Goal: Information Seeking & Learning: Understand process/instructions

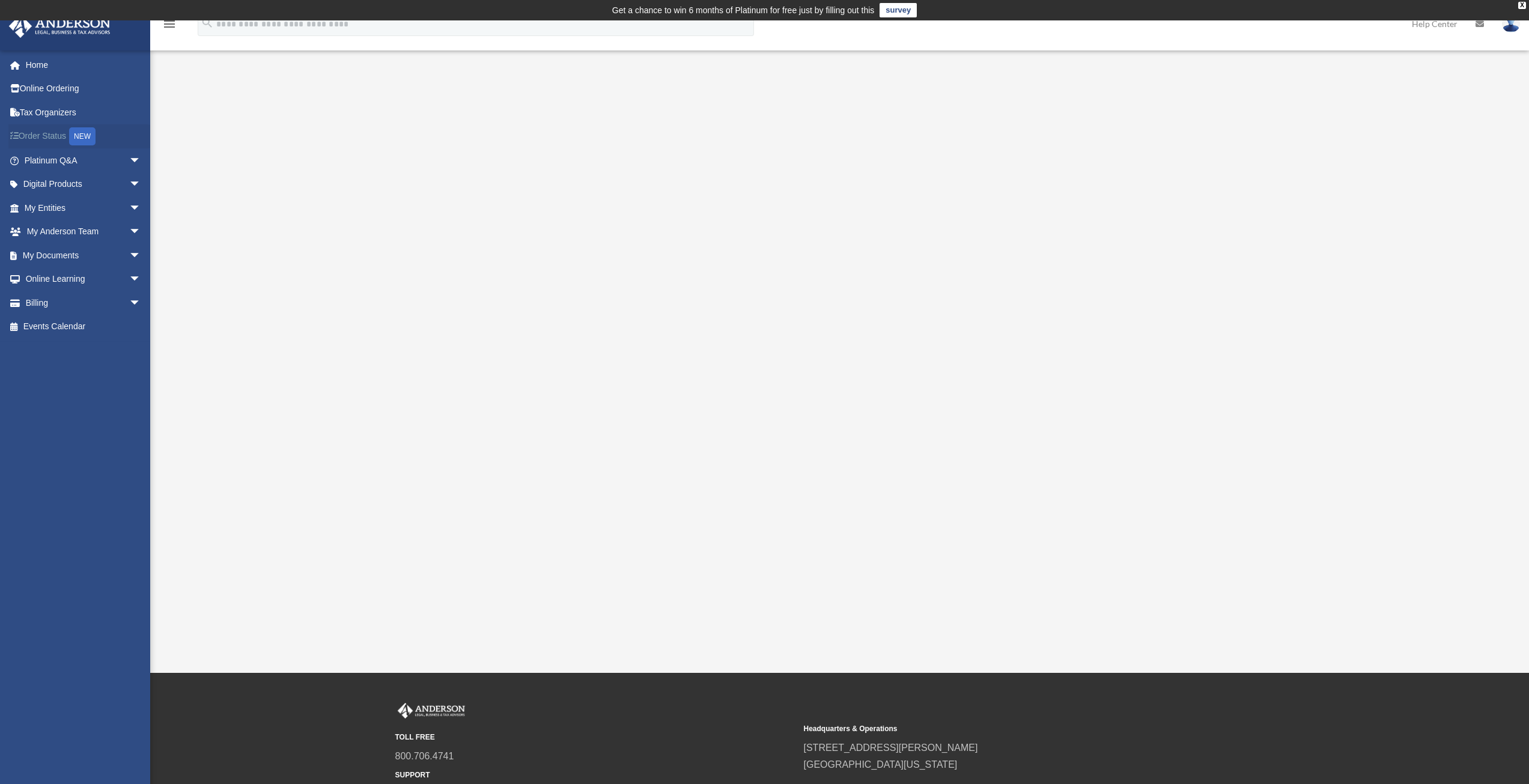
click at [48, 135] on link "Order Status NEW" at bounding box center [83, 136] width 150 height 25
click at [46, 205] on link "My Entities arrow_drop_down" at bounding box center [83, 208] width 150 height 24
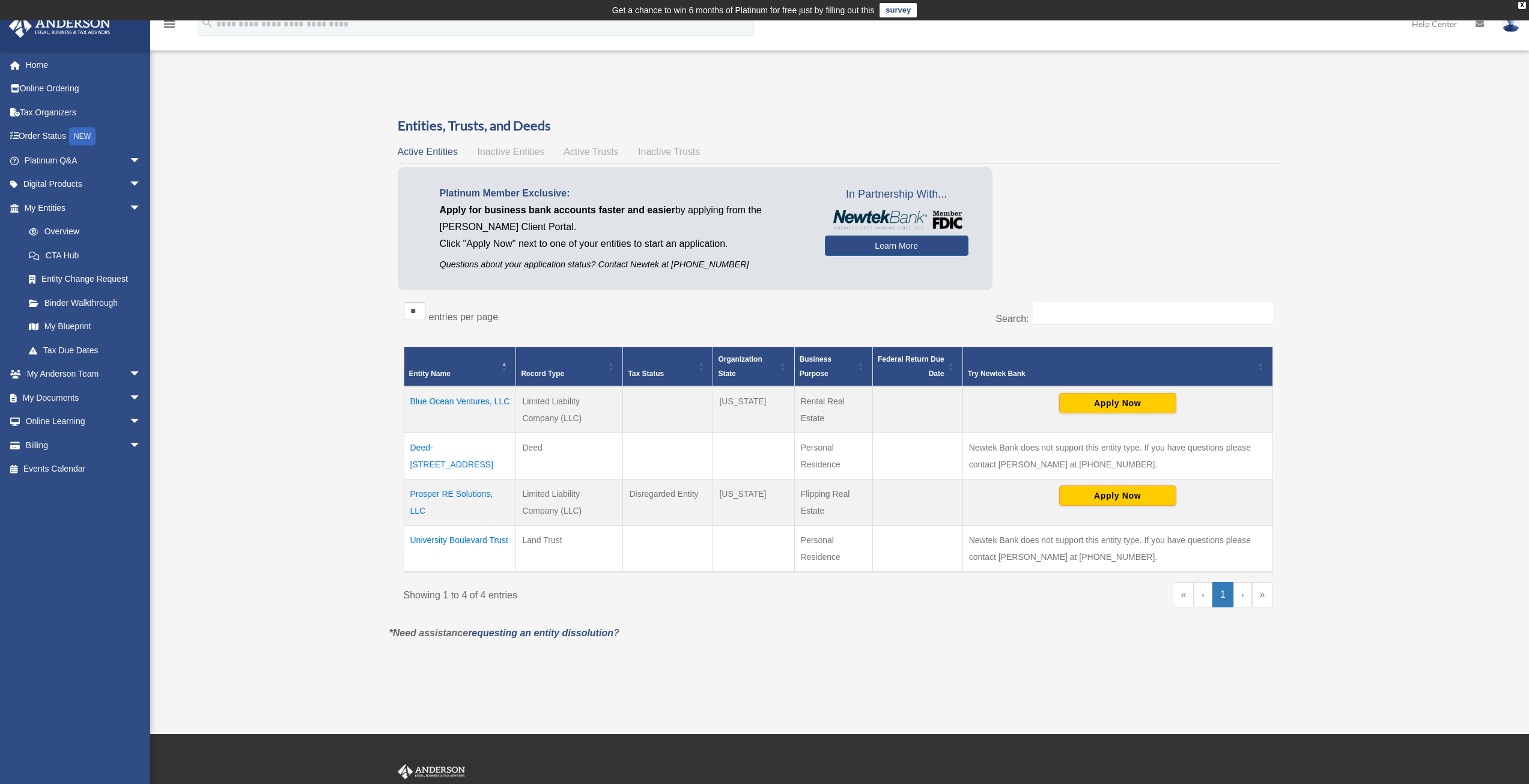
click at [423, 400] on td "Blue Ocean Ventures, LLC" at bounding box center [460, 409] width 112 height 46
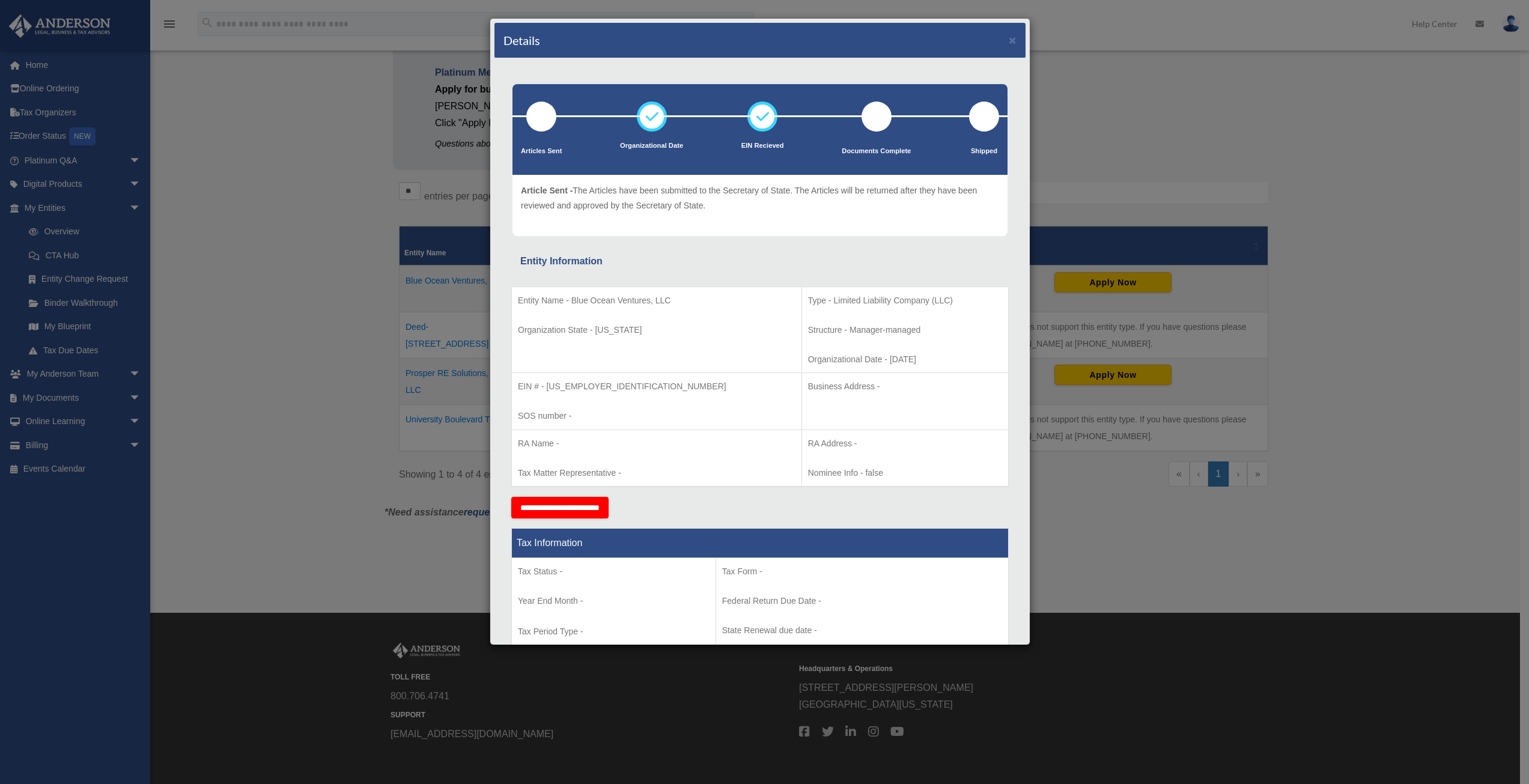
click at [365, 376] on div "Details × Articles Sent Organizational Date" at bounding box center [764, 392] width 1529 height 784
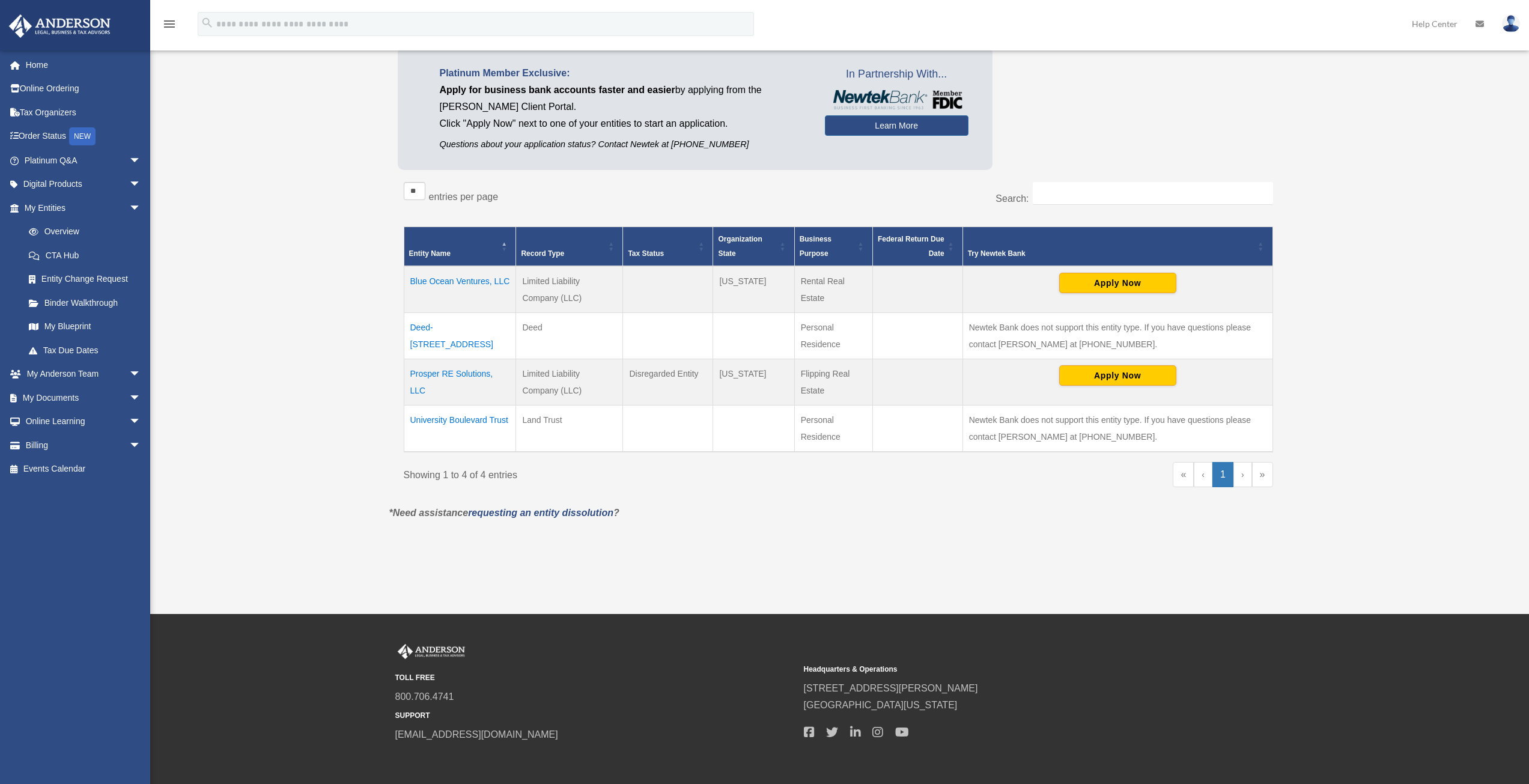
click at [415, 375] on td "Prosper RE Solutions, LLC" at bounding box center [460, 381] width 112 height 46
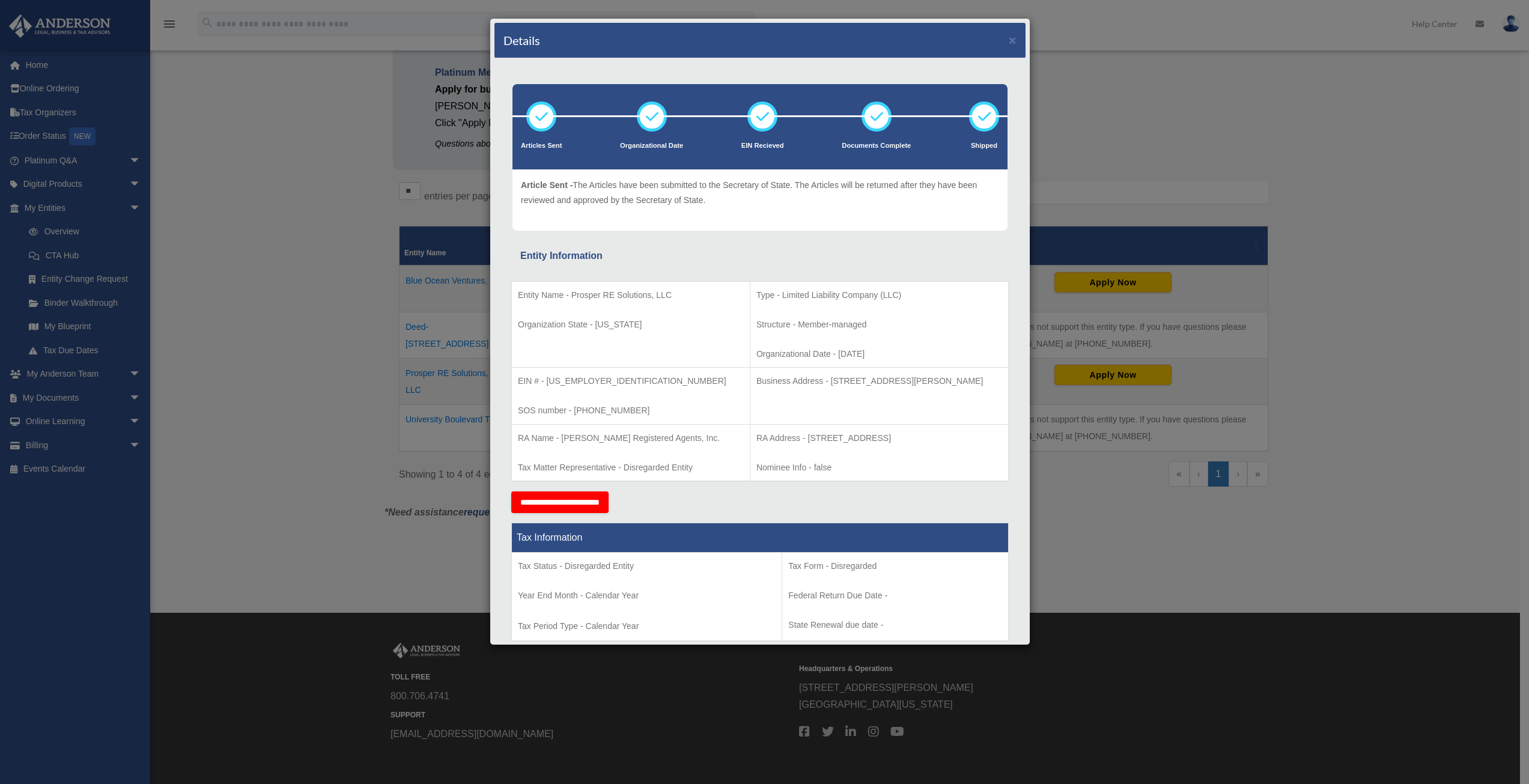
click at [302, 406] on div "Details × Articles Sent Organizational Date" at bounding box center [764, 392] width 1529 height 784
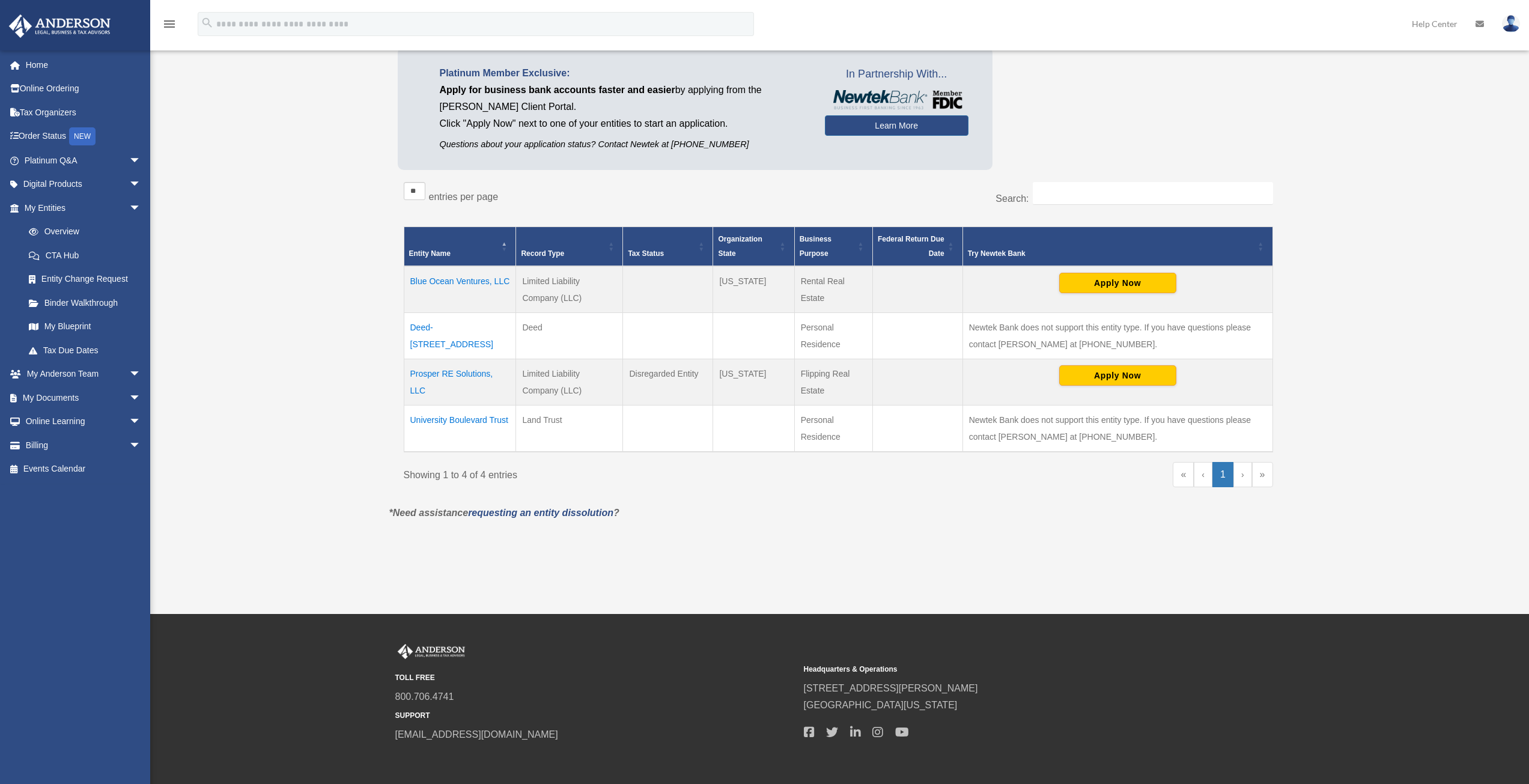
click at [448, 420] on td "University Boulevard Trust" at bounding box center [460, 428] width 112 height 46
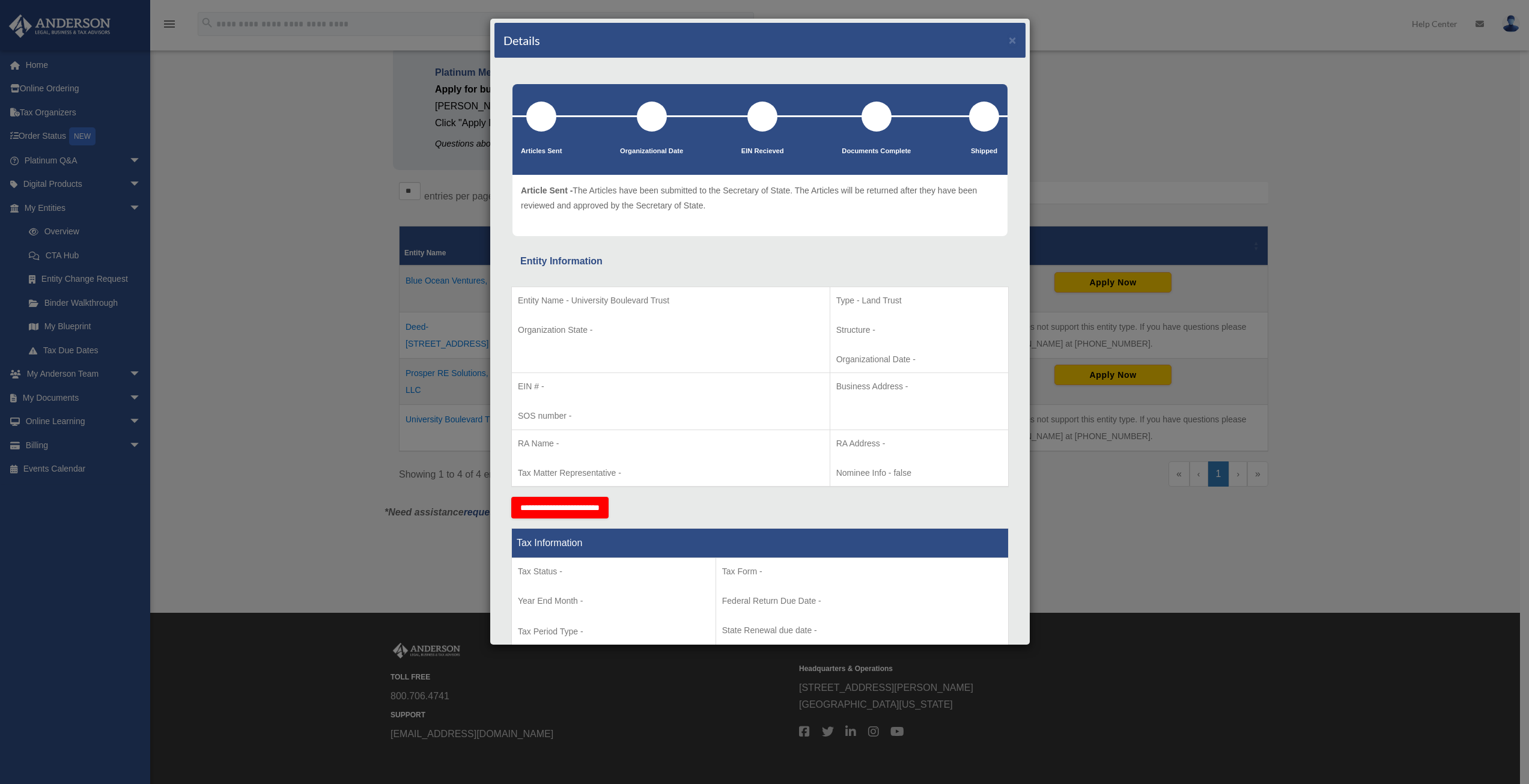
click at [232, 398] on div "Details × Articles Sent Organizational Date" at bounding box center [764, 392] width 1529 height 784
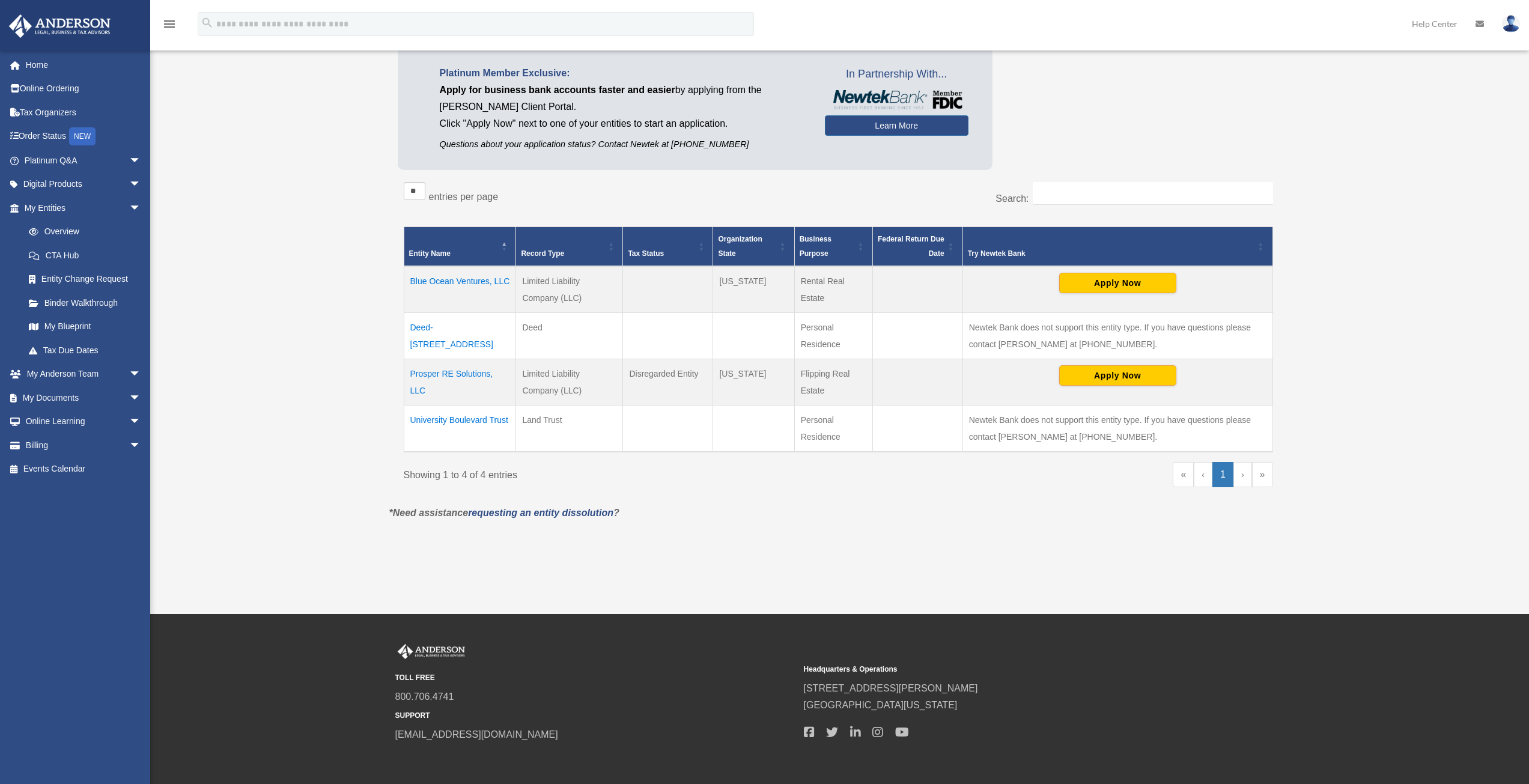
click at [421, 372] on td "Prosper RE Solutions, LLC" at bounding box center [460, 381] width 112 height 46
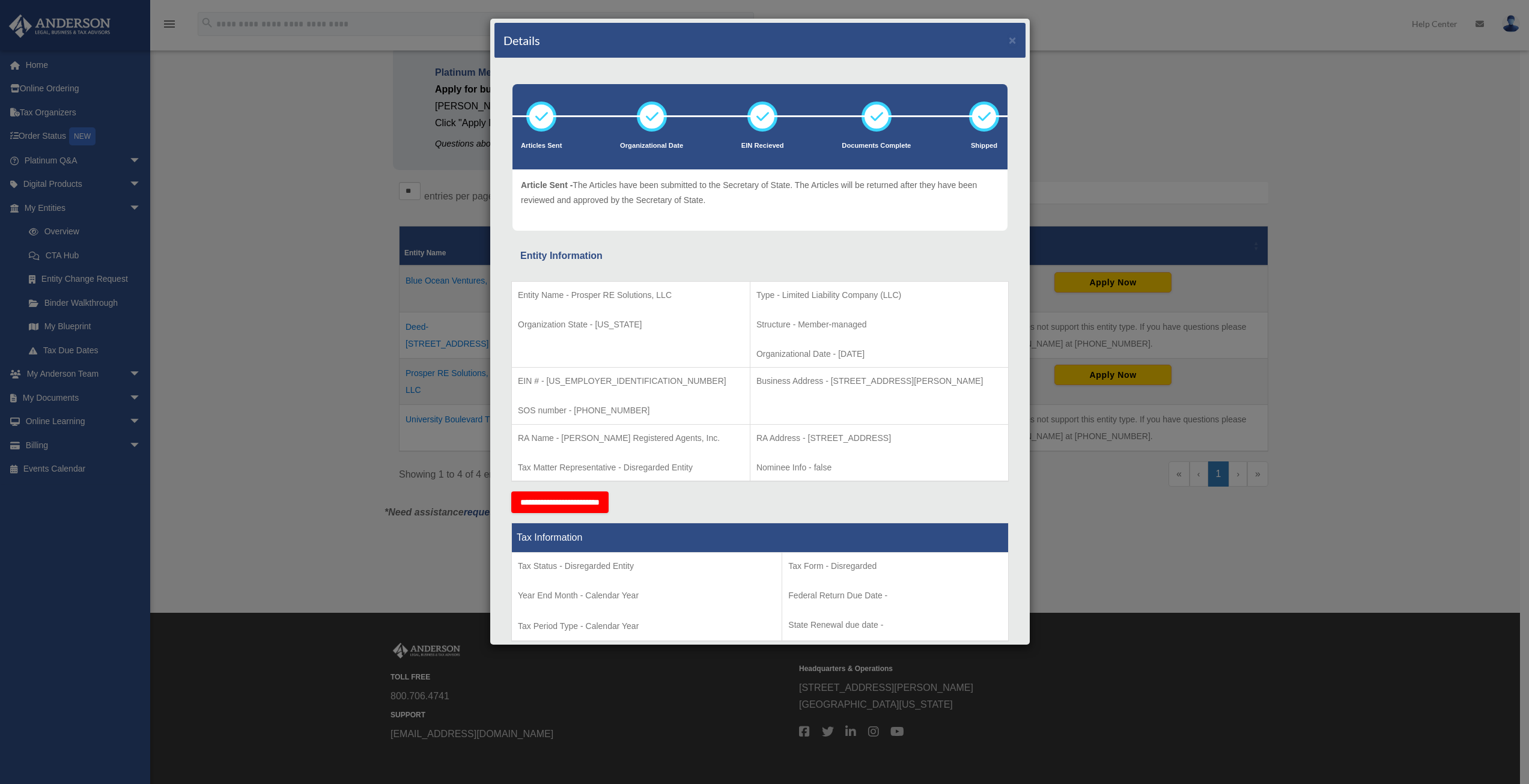
click at [328, 229] on div "Details × Articles Sent Organizational Date" at bounding box center [764, 392] width 1529 height 784
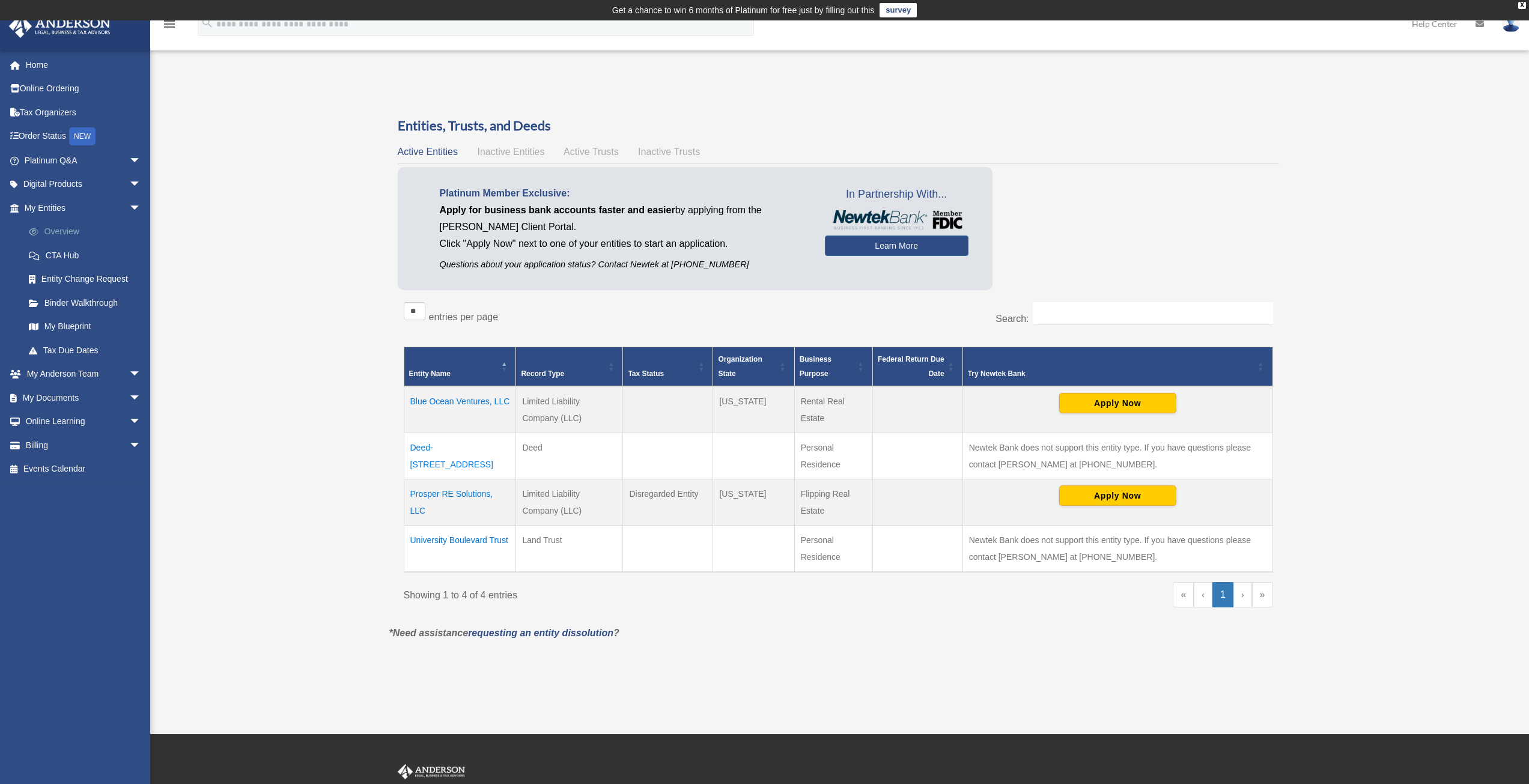
click at [68, 229] on link "Overview" at bounding box center [88, 232] width 142 height 24
click at [67, 418] on link "Online Learning arrow_drop_down" at bounding box center [83, 421] width 150 height 24
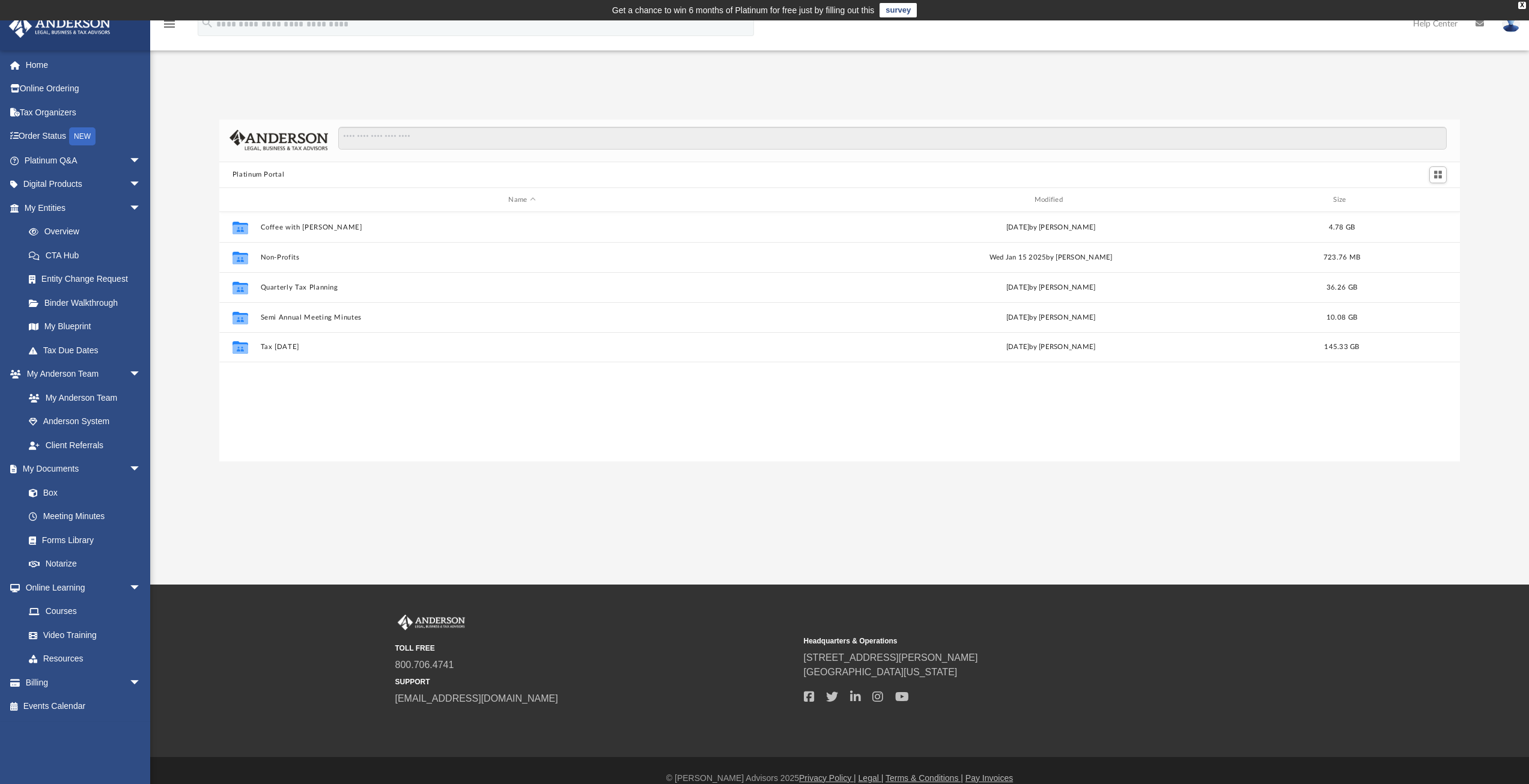
scroll to position [264, 1232]
click at [65, 609] on link "Courses" at bounding box center [88, 612] width 142 height 24
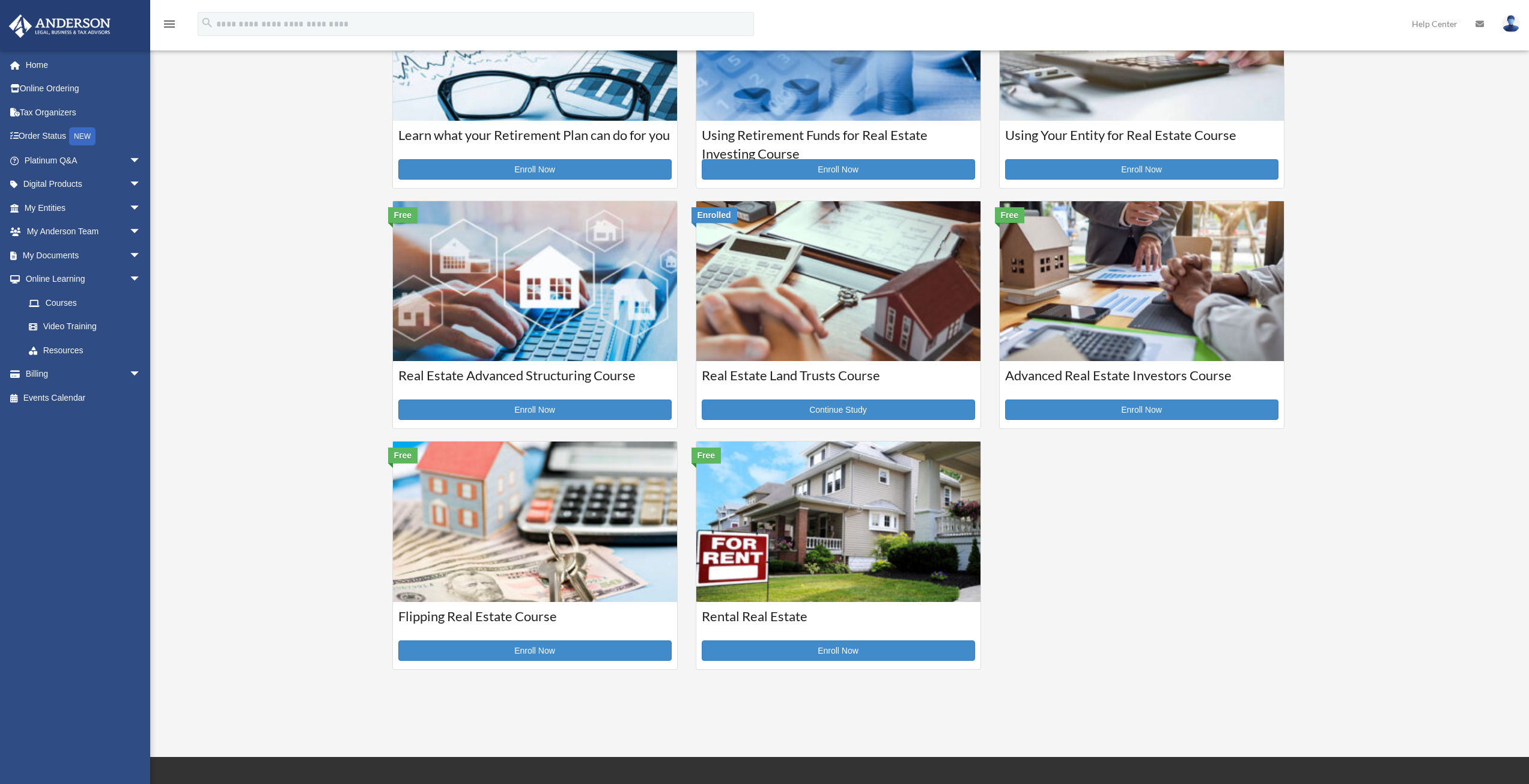
scroll to position [241, 0]
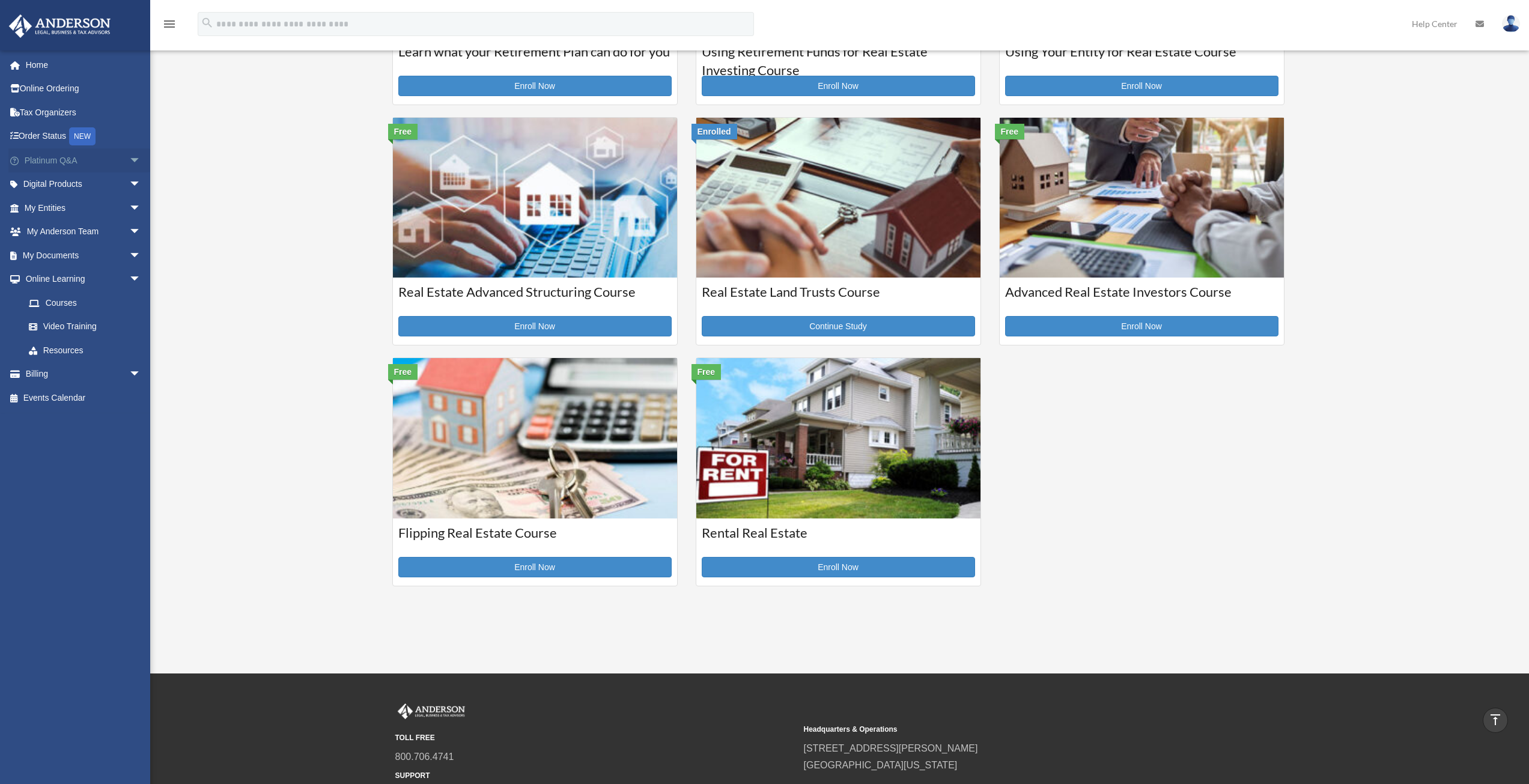
click at [129, 159] on span "arrow_drop_down" at bounding box center [141, 160] width 24 height 25
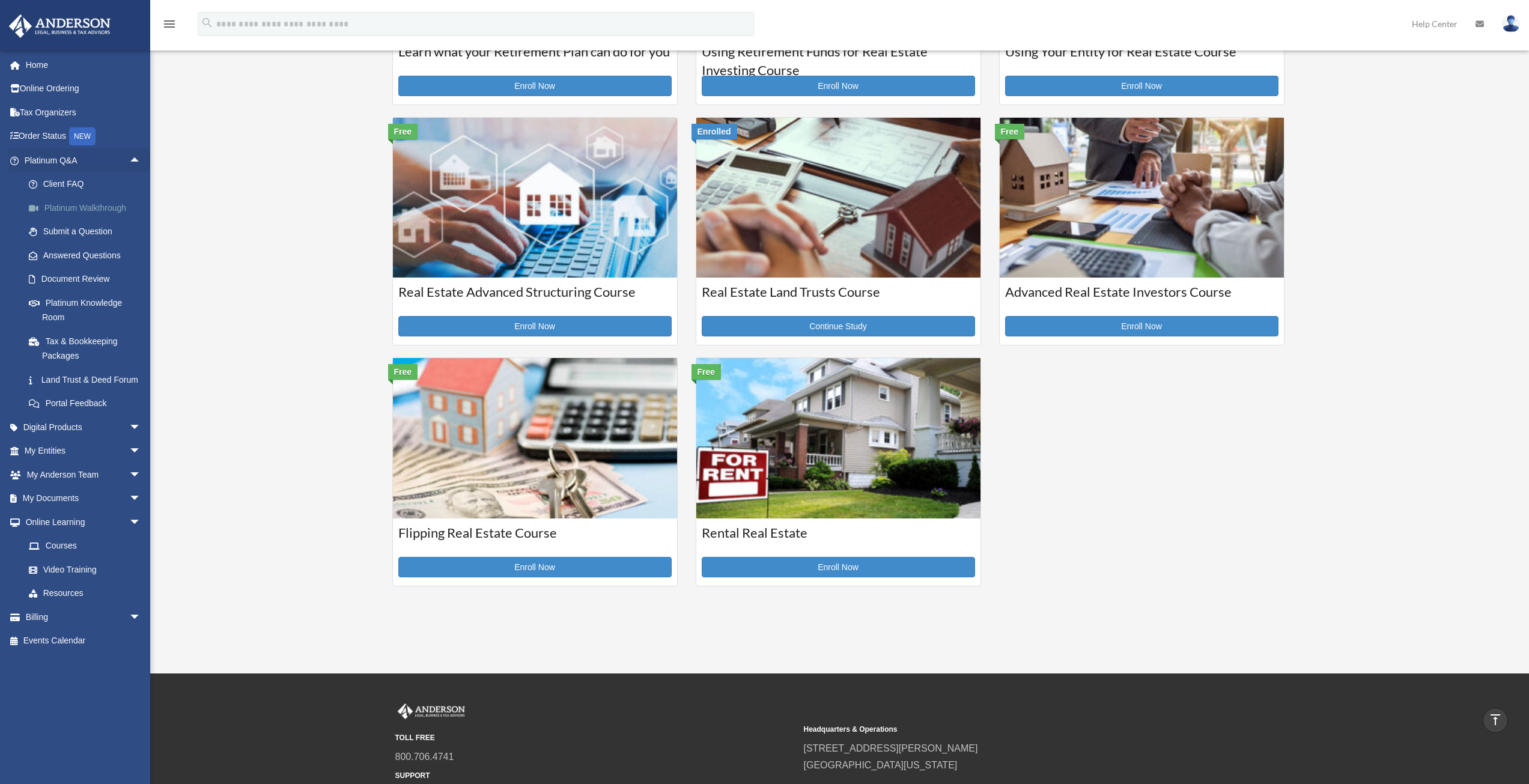
click at [106, 206] on link "Platinum Walkthrough" at bounding box center [88, 208] width 142 height 24
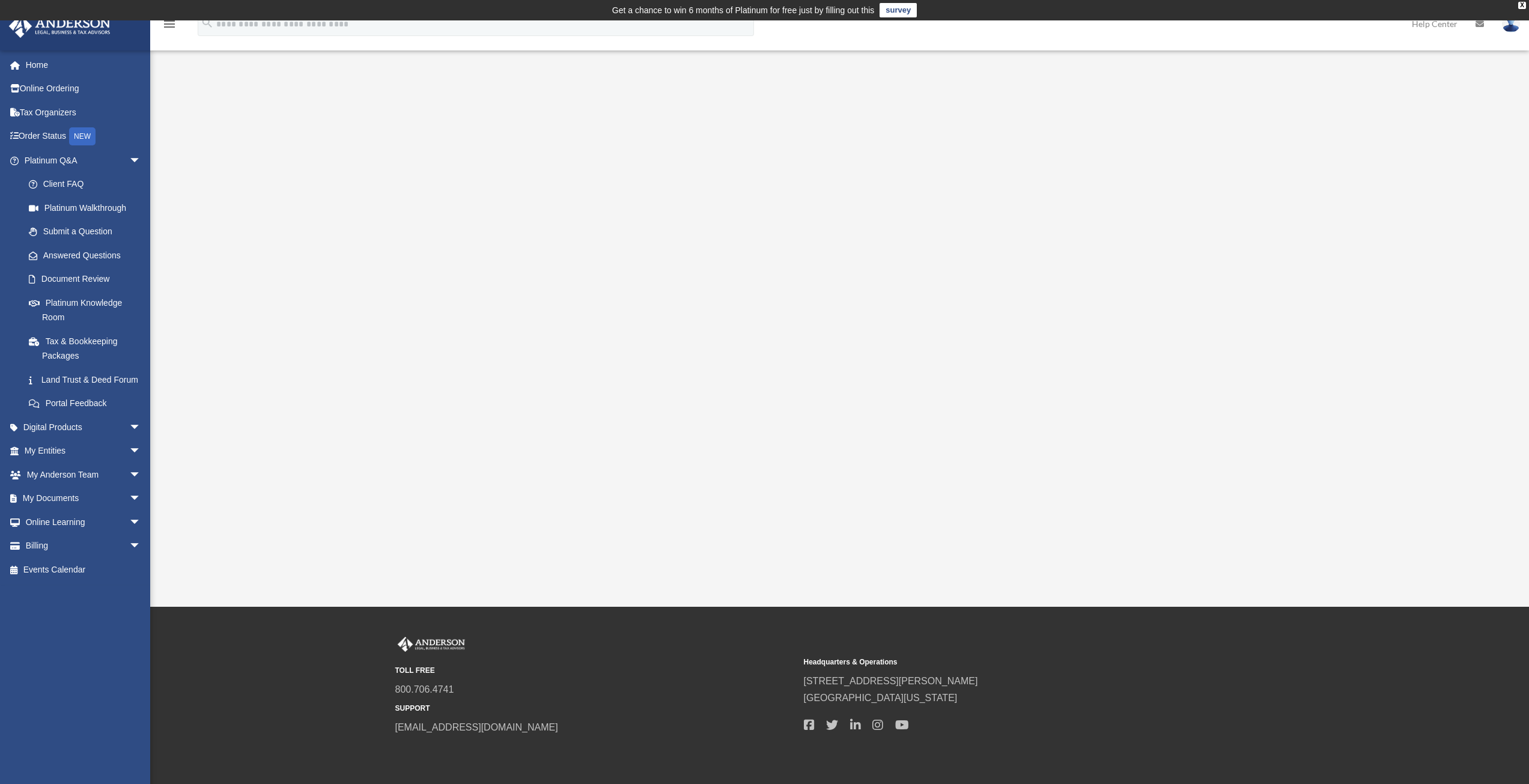
click at [1272, 370] on div "<span data-mce-type="bookmark" style="display: inline-block; width: 0px; overfl…" at bounding box center [838, 324] width 898 height 415
